Goal: Transaction & Acquisition: Book appointment/travel/reservation

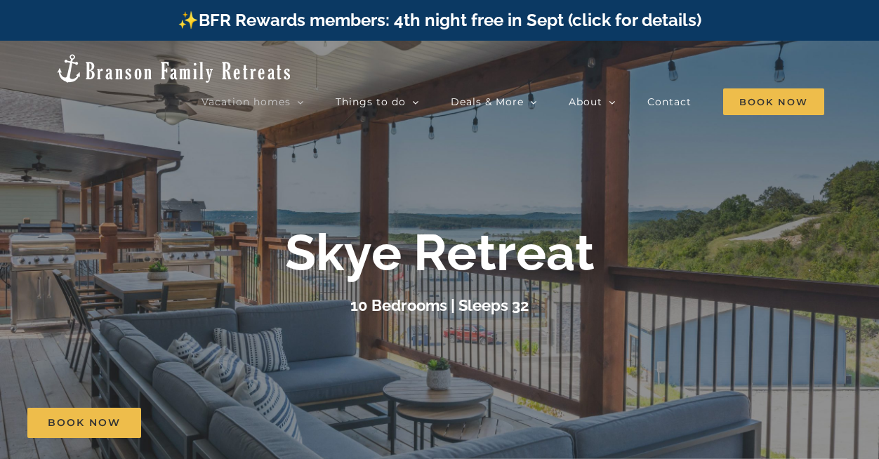
click at [342, 415] on div "Book Now" at bounding box center [449, 423] width 845 height 30
click at [315, 407] on div at bounding box center [439, 270] width 879 height 459
click at [37, 433] on link "Book Now" at bounding box center [84, 423] width 114 height 30
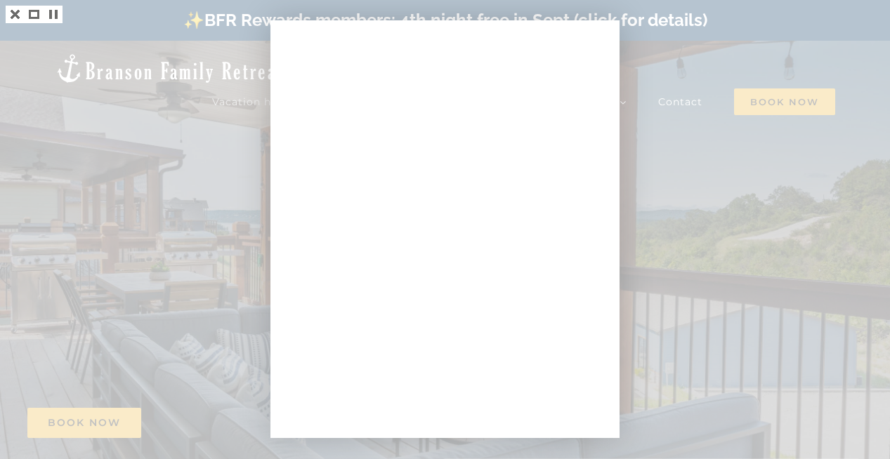
click at [692, 90] on div at bounding box center [445, 229] width 890 height 459
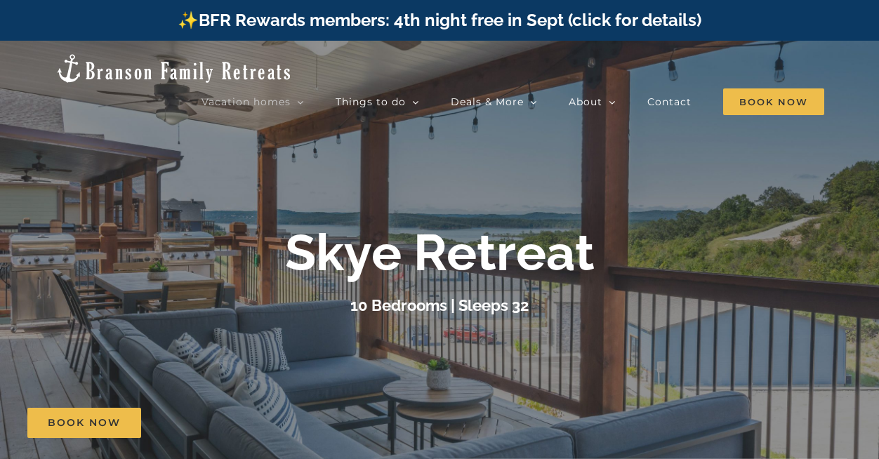
click at [333, 362] on div at bounding box center [439, 270] width 879 height 459
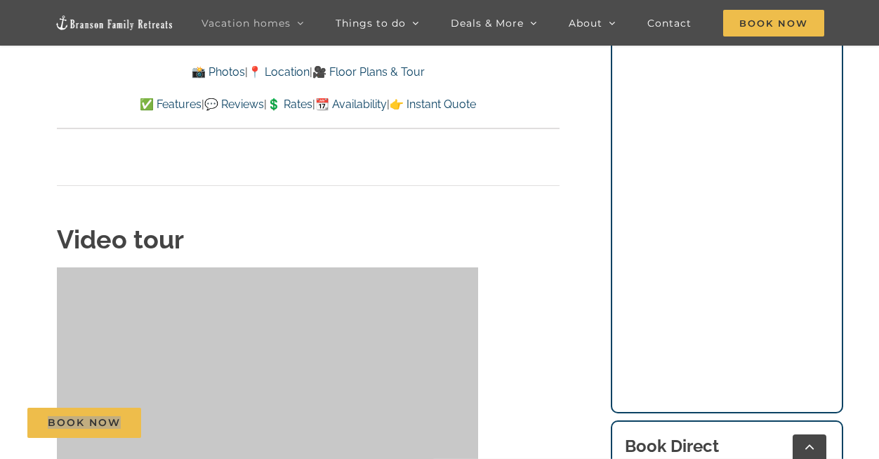
scroll to position [4621, 0]
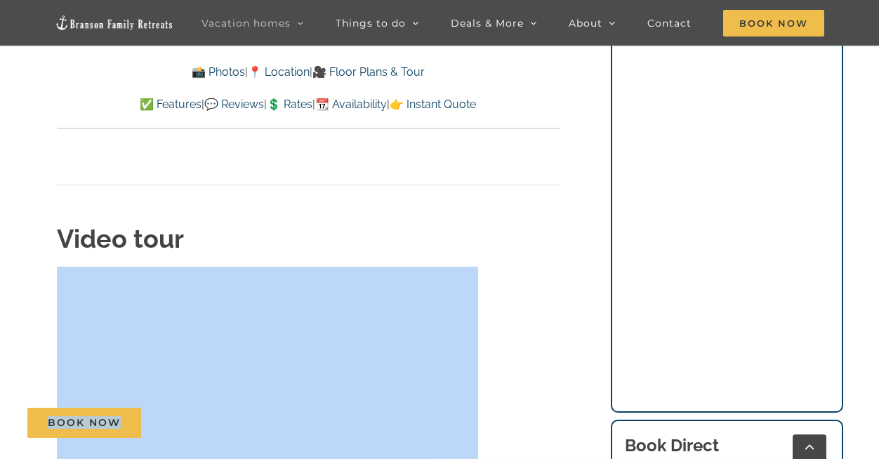
click at [213, 415] on div "Book Now" at bounding box center [449, 423] width 845 height 30
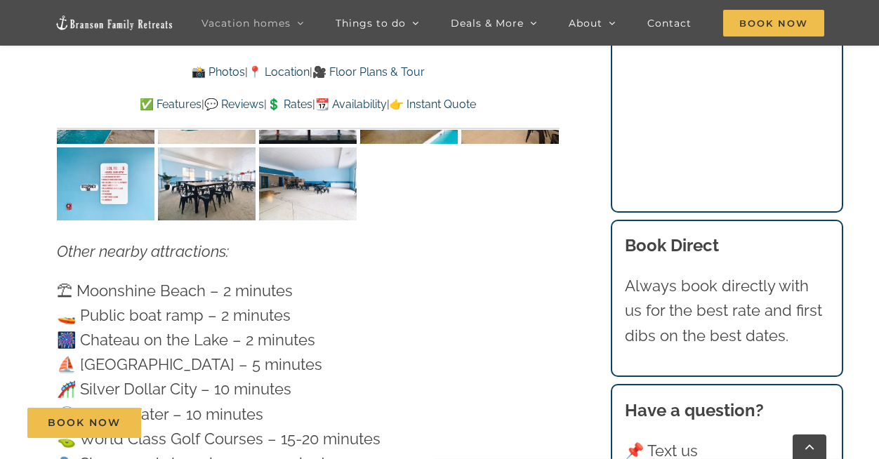
scroll to position [4036, 0]
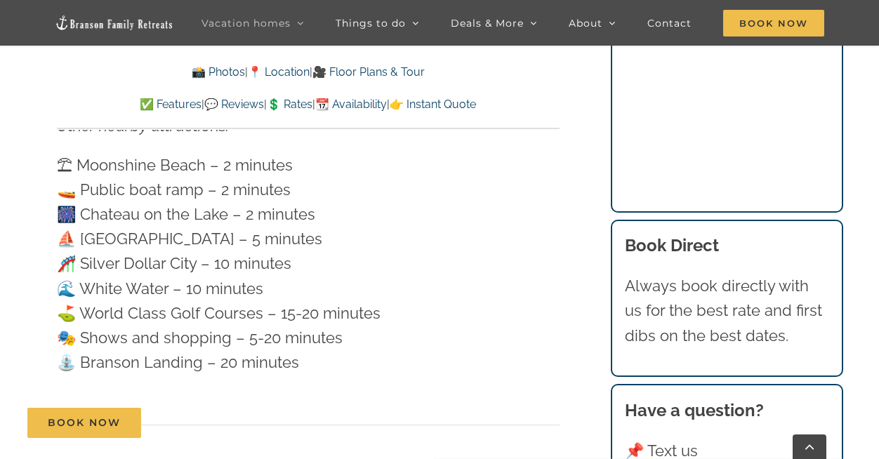
click at [718, 430] on div "Book Now" at bounding box center [449, 423] width 845 height 30
drag, startPoint x: 715, startPoint y: 421, endPoint x: 804, endPoint y: 418, distance: 88.5
click at [804, 418] on div "Book Now" at bounding box center [449, 423] width 845 height 30
drag, startPoint x: 807, startPoint y: 421, endPoint x: 725, endPoint y: 421, distance: 82.2
click at [725, 421] on div "Book Now" at bounding box center [449, 423] width 845 height 30
